Goal: Transaction & Acquisition: Purchase product/service

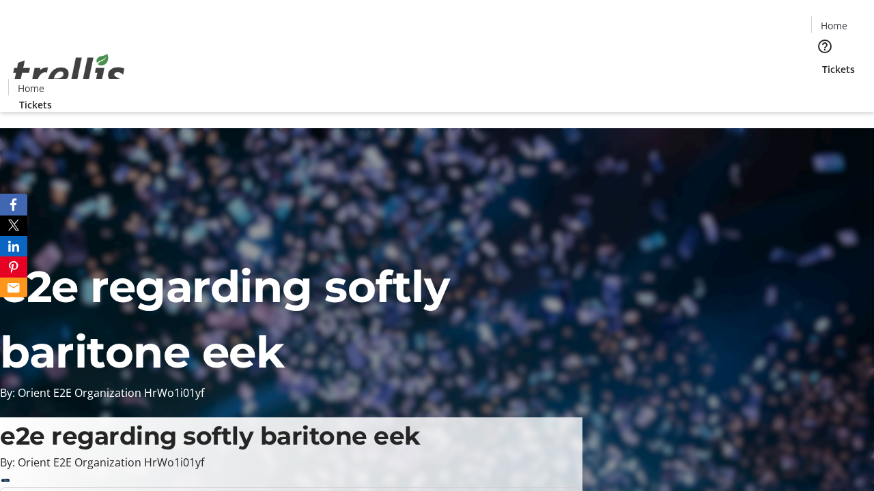
click at [822, 62] on span "Tickets" at bounding box center [838, 69] width 33 height 14
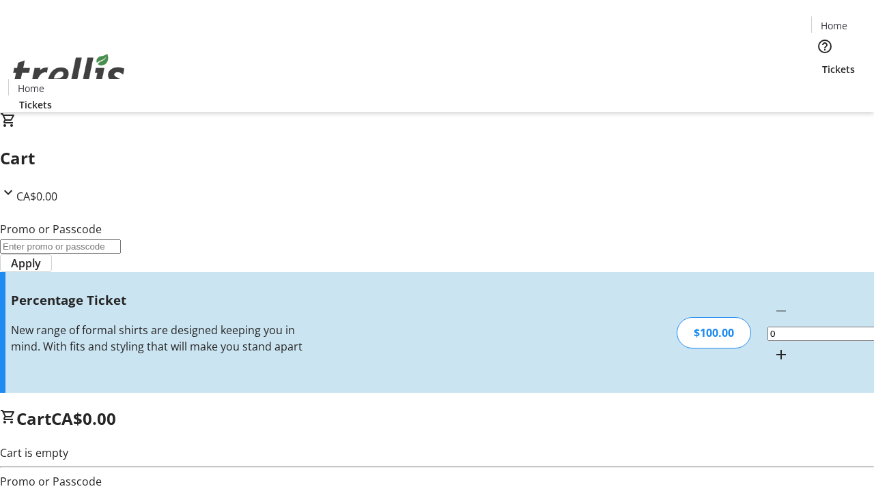
click at [773, 347] on mat-icon "Increment by one" at bounding box center [781, 355] width 16 height 16
type input "1"
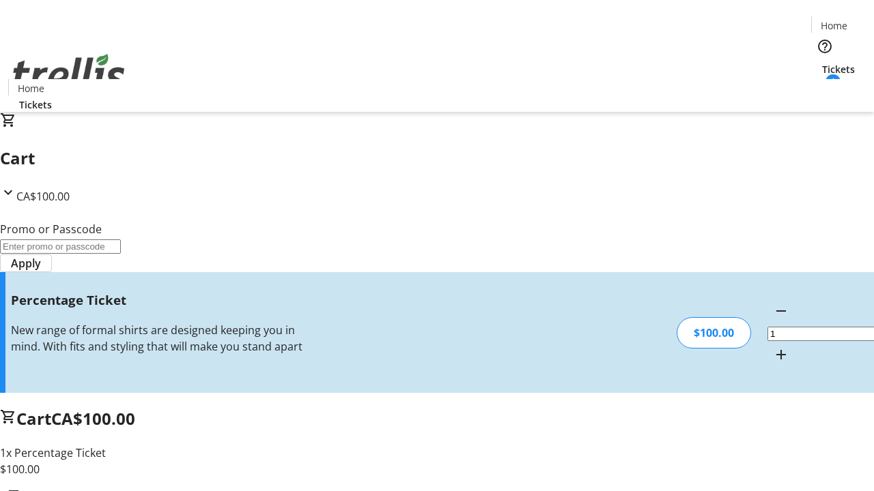
type input "FOO"
